Goal: Task Accomplishment & Management: Use online tool/utility

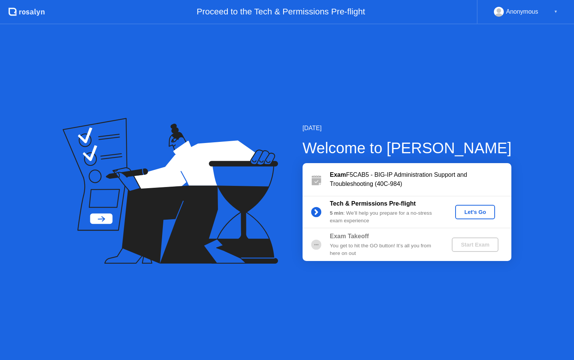
click at [480, 207] on button "Let's Go" at bounding box center [475, 212] width 40 height 14
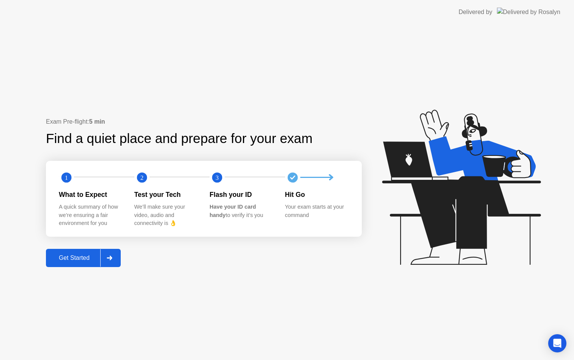
click at [69, 273] on div "Exam Pre-flight: 5 min Find a quiet place and prepare for your exam 1 2 3 What …" at bounding box center [287, 192] width 574 height 336
click at [89, 246] on div "Exam Pre-flight: 5 min Find a quiet place and prepare for your exam 1 2 3 What …" at bounding box center [204, 192] width 316 height 150
click at [80, 261] on div "Get Started" at bounding box center [74, 258] width 52 height 7
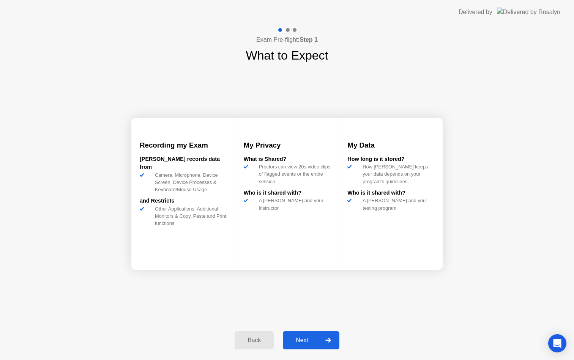
click at [338, 339] on button "Next" at bounding box center [311, 341] width 57 height 18
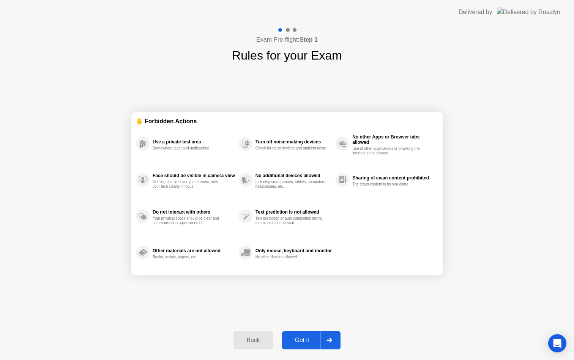
click at [338, 339] on div at bounding box center [329, 340] width 18 height 17
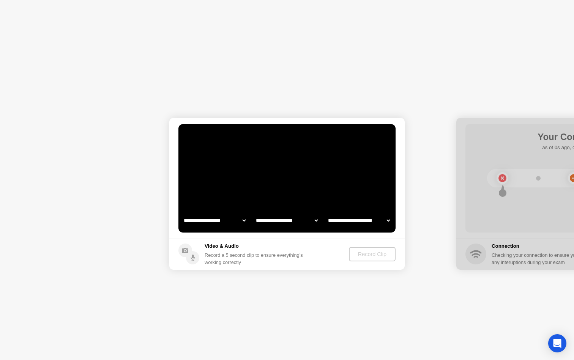
select select "**********"
select select "*******"
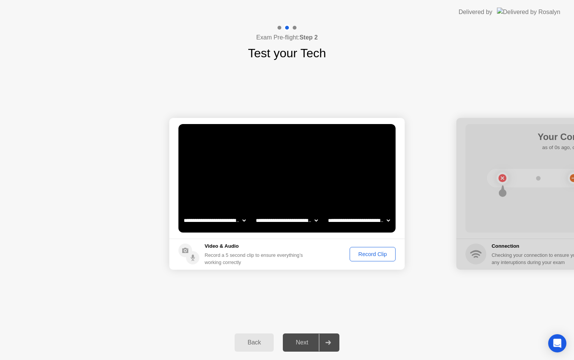
click at [376, 257] on div "Record Clip" at bounding box center [372, 254] width 41 height 6
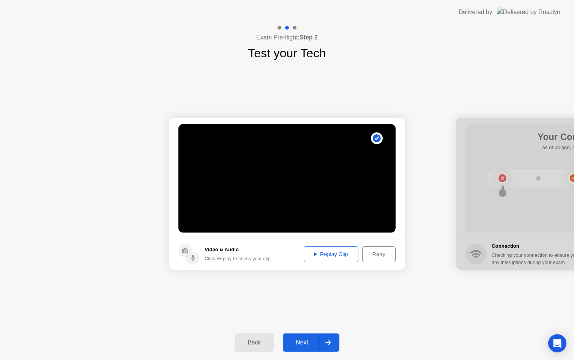
click at [305, 340] on div "Next" at bounding box center [302, 343] width 34 height 7
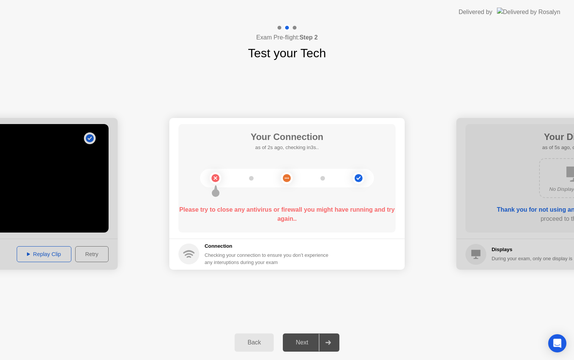
click at [316, 295] on div "**********" at bounding box center [287, 193] width 574 height 263
click at [216, 213] on div "Please try to close any antivirus or firewall you might have running and try ag…" at bounding box center [286, 214] width 217 height 18
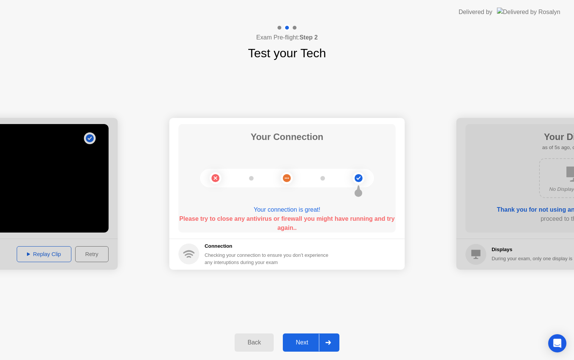
click at [297, 344] on div "Next" at bounding box center [302, 343] width 34 height 7
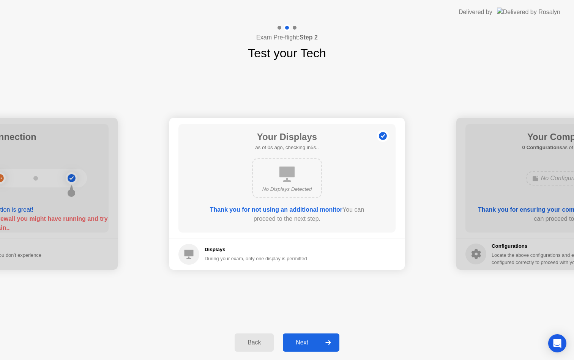
click at [296, 344] on div "Next" at bounding box center [302, 343] width 34 height 7
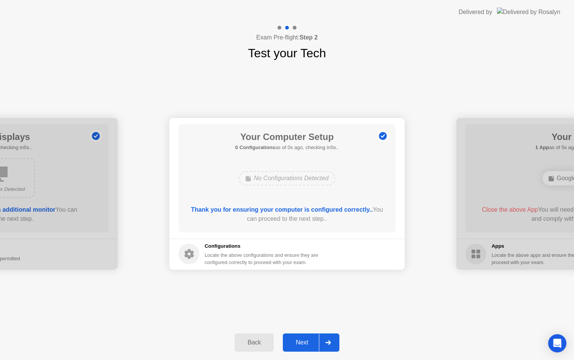
click at [296, 344] on div "Next" at bounding box center [302, 343] width 34 height 7
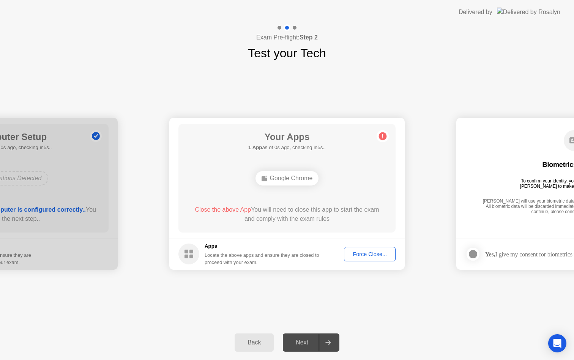
click at [296, 344] on div "Next" at bounding box center [302, 343] width 34 height 7
click at [348, 256] on div "Force Close..." at bounding box center [370, 254] width 46 height 6
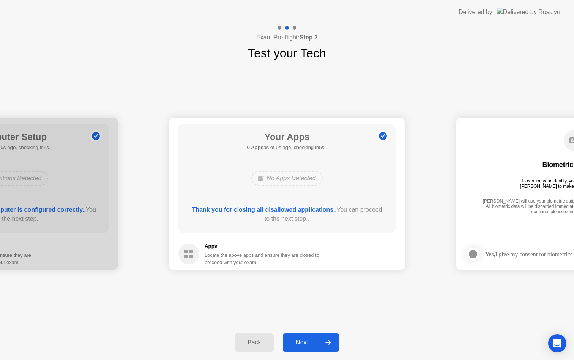
click at [300, 342] on div "Next" at bounding box center [302, 343] width 34 height 7
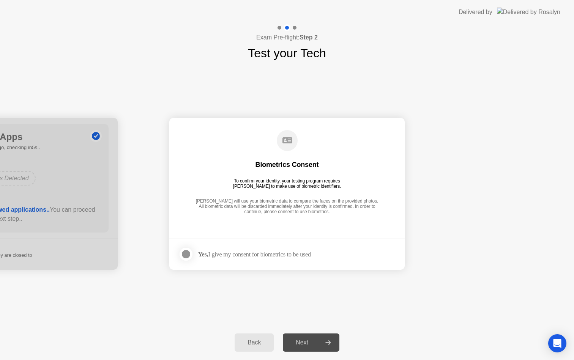
click at [183, 256] on div at bounding box center [186, 254] width 9 height 9
click at [295, 340] on div "Next" at bounding box center [302, 343] width 34 height 7
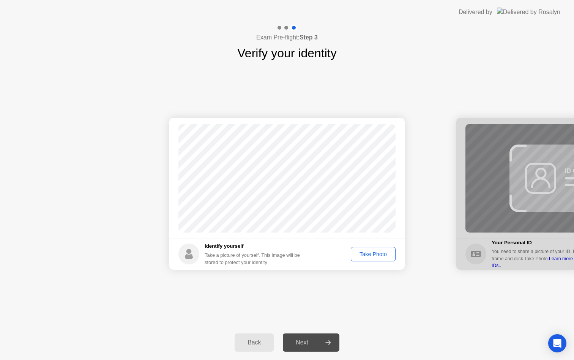
click at [358, 247] on button "Take Photo" at bounding box center [373, 254] width 45 height 14
click at [305, 346] on div "Next" at bounding box center [302, 343] width 34 height 7
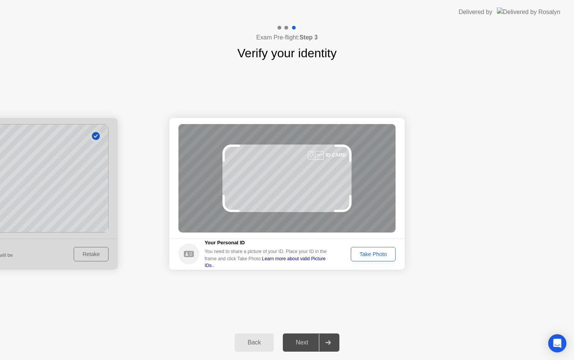
click at [369, 257] on div "Take Photo" at bounding box center [373, 254] width 39 height 6
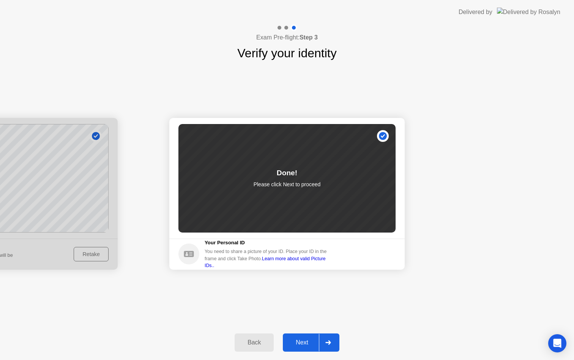
click at [304, 340] on div "Next" at bounding box center [302, 343] width 34 height 7
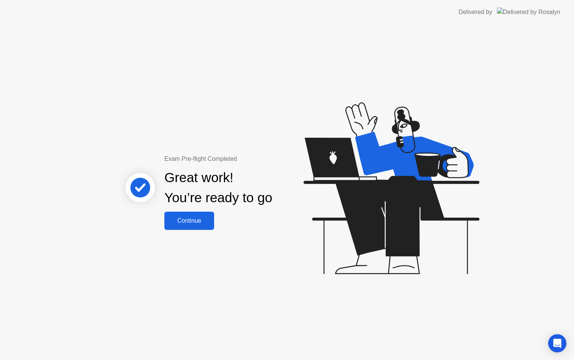
click at [188, 214] on button "Continue" at bounding box center [189, 221] width 50 height 18
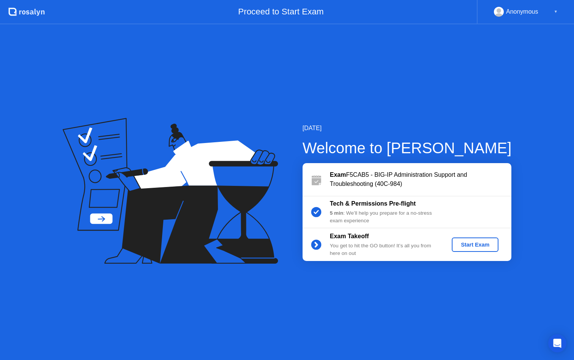
click at [496, 251] on button "Start Exam" at bounding box center [475, 245] width 47 height 14
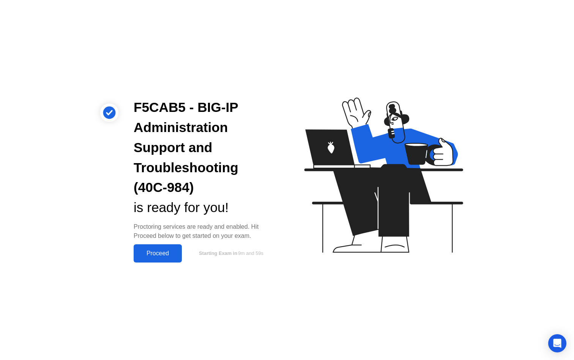
click at [165, 254] on div "Proceed" at bounding box center [158, 253] width 44 height 7
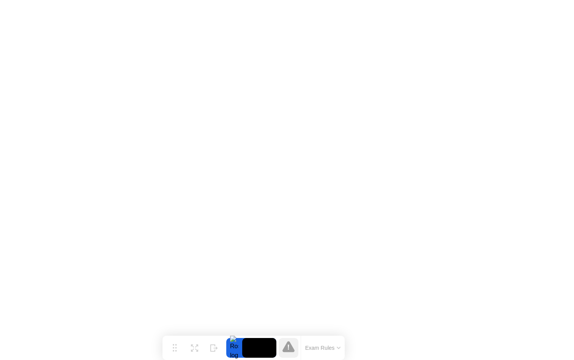
drag, startPoint x: 210, startPoint y: 350, endPoint x: 177, endPoint y: 360, distance: 35.0
click at [177, 360] on div "Move Expand Hide Exam Rules" at bounding box center [254, 348] width 182 height 24
drag, startPoint x: 177, startPoint y: 348, endPoint x: 210, endPoint y: 352, distance: 33.7
click at [210, 352] on button "Move" at bounding box center [208, 348] width 20 height 20
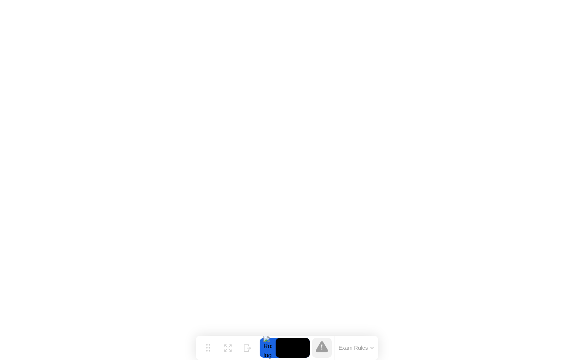
click at [324, 348] on icon at bounding box center [322, 346] width 12 height 11
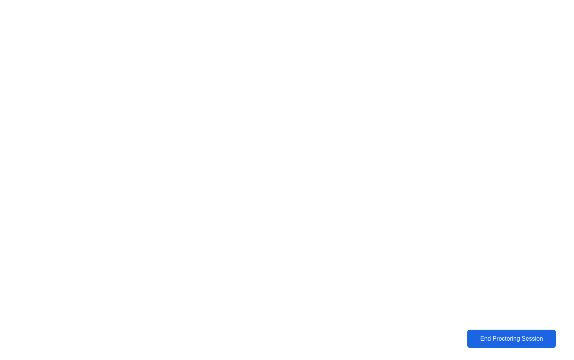
click at [550, 343] on div "End Proctoring Session" at bounding box center [512, 339] width 86 height 7
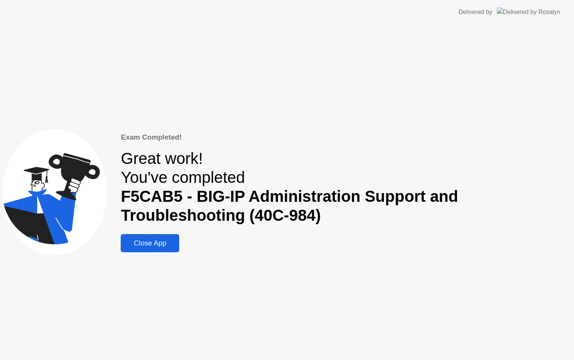
click at [155, 255] on div "Exam Completed! Great work! You've completed F5CAB5 - BIG-IP Administration Sup…" at bounding box center [287, 192] width 574 height 336
click at [159, 246] on div "Close App" at bounding box center [150, 243] width 54 height 8
